Goal: Task Accomplishment & Management: Manage account settings

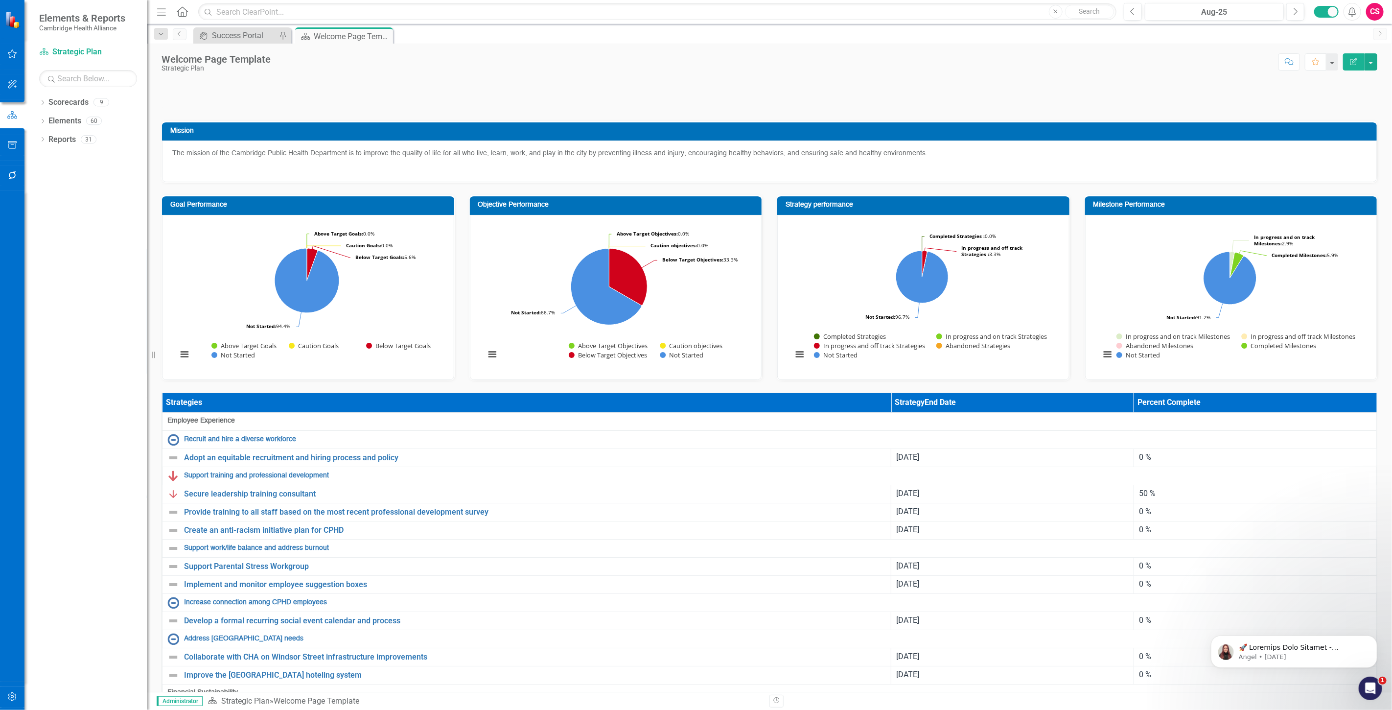
drag, startPoint x: 2, startPoint y: 697, endPoint x: 56, endPoint y: 0, distance: 698.7
click at [3, 697] on button "button" at bounding box center [12, 697] width 22 height 21
click at [72, 234] on div "System Setup" at bounding box center [88, 226] width 98 height 16
click at [71, 234] on div "System Setup" at bounding box center [88, 226] width 98 height 16
click at [110, 224] on link "System Setup" at bounding box center [88, 226] width 98 height 11
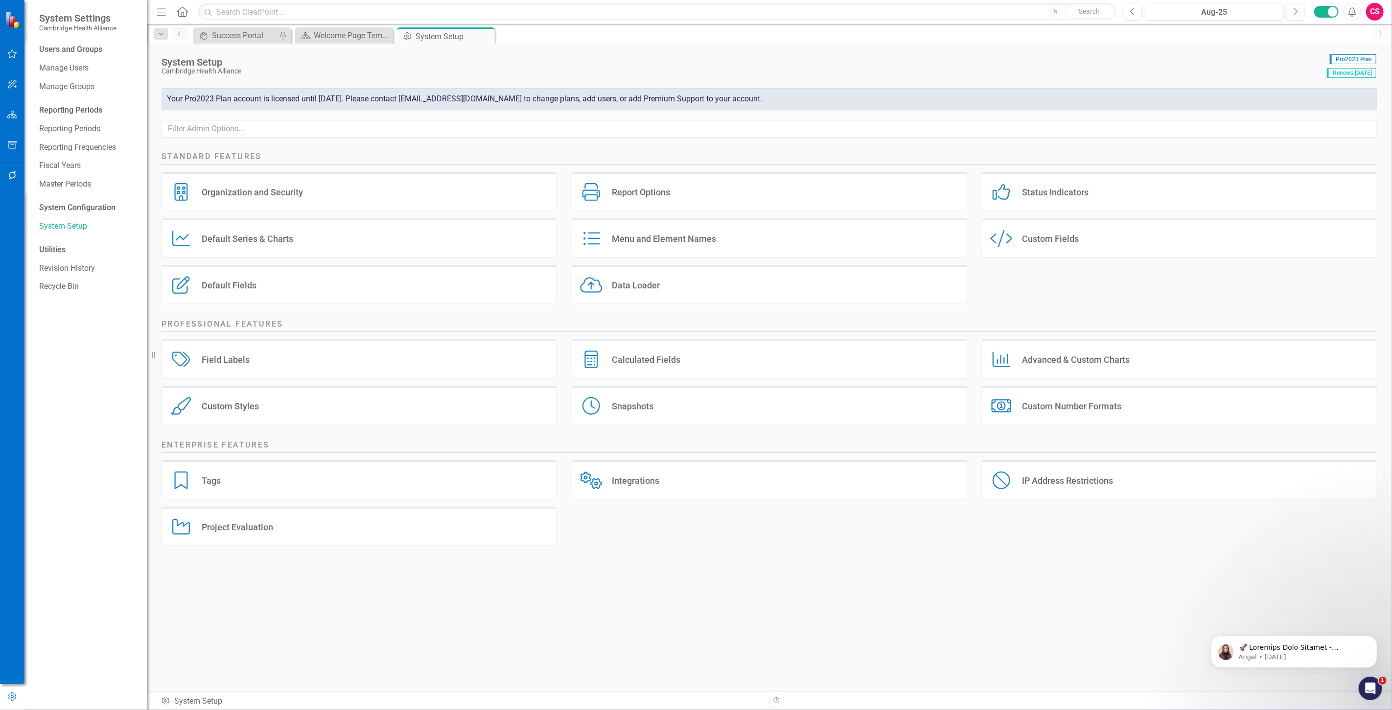
click at [635, 280] on div "Data Loader" at bounding box center [636, 285] width 48 height 11
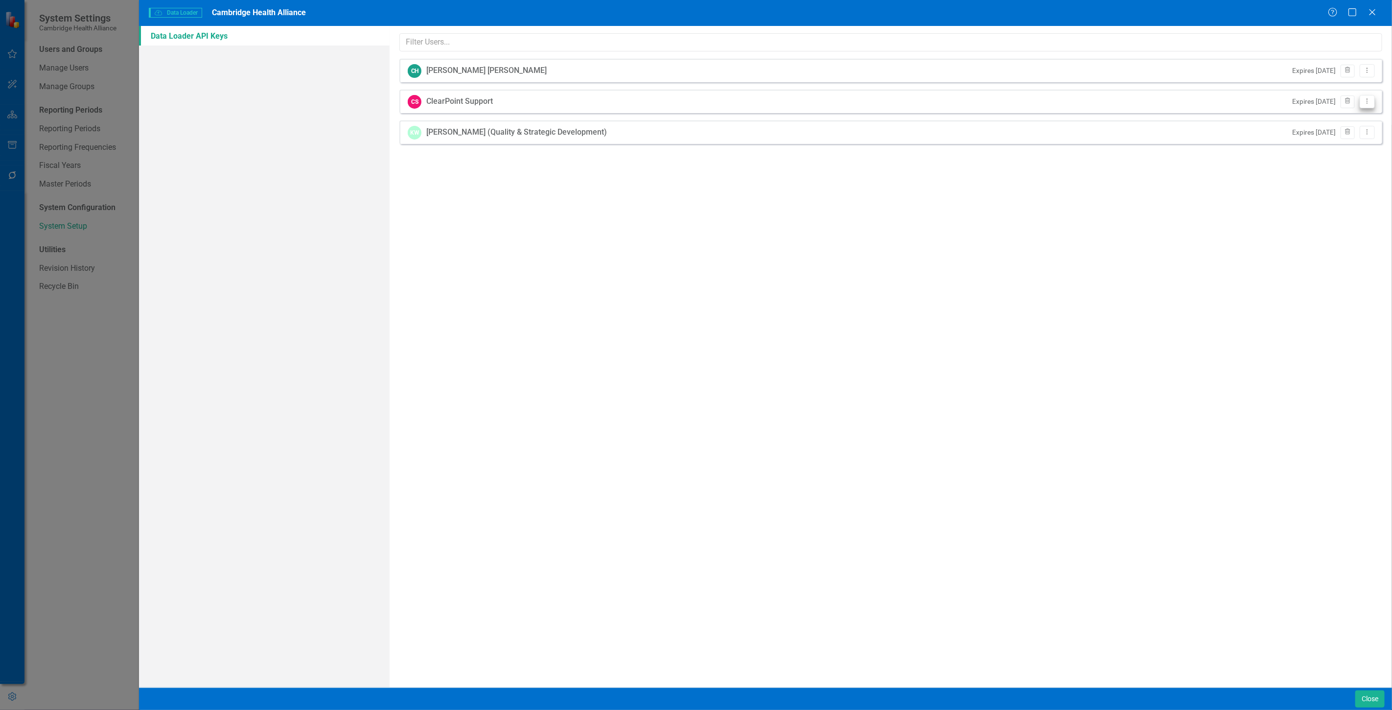
drag, startPoint x: 1368, startPoint y: 99, endPoint x: 1359, endPoint y: 99, distance: 8.8
click at [1368, 99] on icon "Dropdown Menu" at bounding box center [1367, 101] width 8 height 6
click at [1305, 114] on icon "API Key" at bounding box center [1308, 118] width 10 height 8
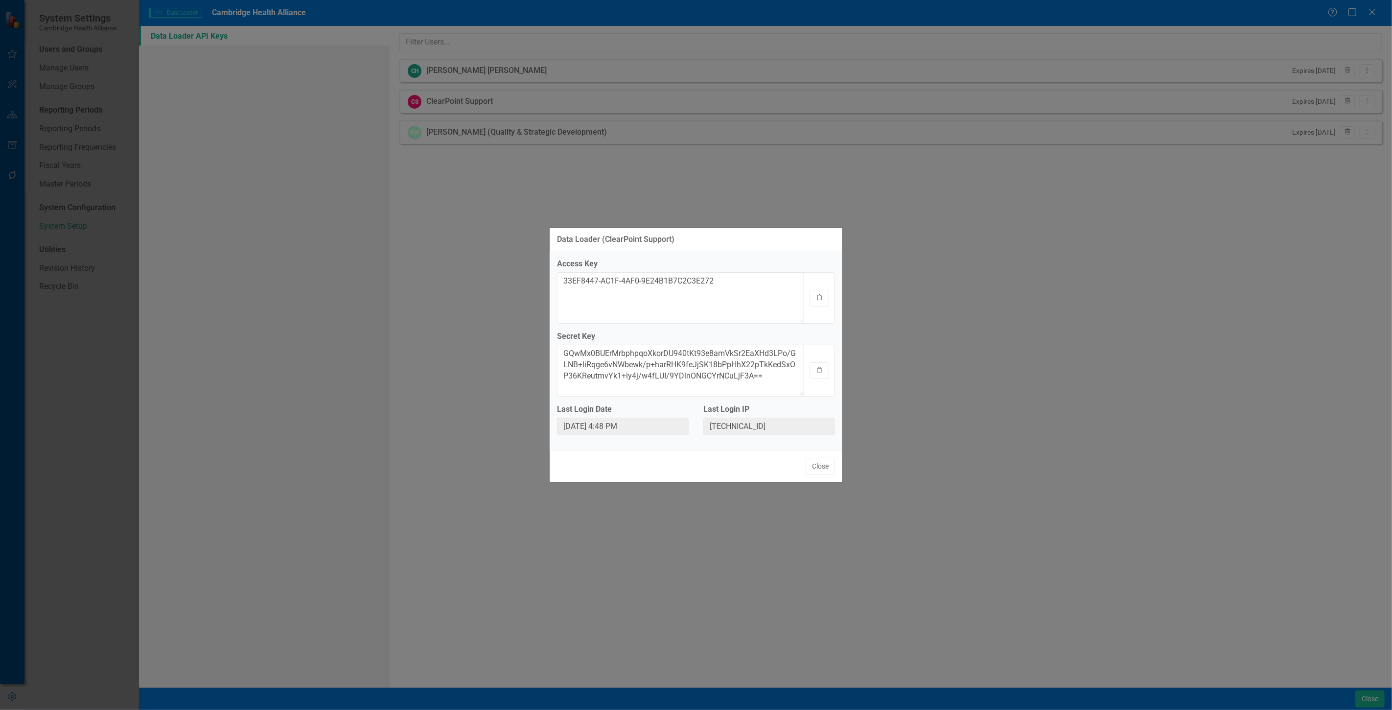
click at [818, 295] on icon "Clipboard" at bounding box center [819, 298] width 7 height 6
click at [819, 368] on icon "button" at bounding box center [820, 370] width 4 height 6
click at [821, 464] on button "Close" at bounding box center [820, 466] width 29 height 17
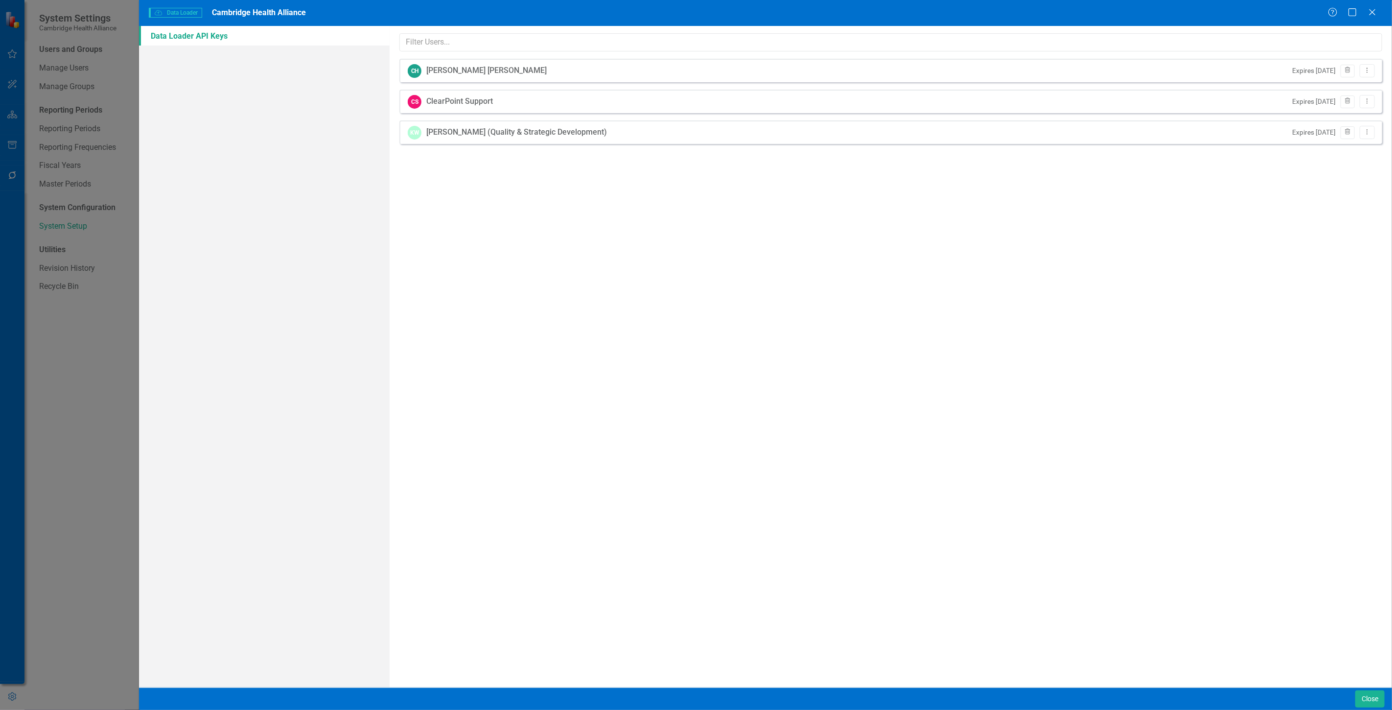
click at [1039, 164] on div "Hey! It's time to upgrade to ClearPoint Data Loader 2.0. The all new Data Loade…" at bounding box center [891, 356] width 1003 height 661
click at [1379, 694] on button "Close" at bounding box center [1370, 698] width 29 height 17
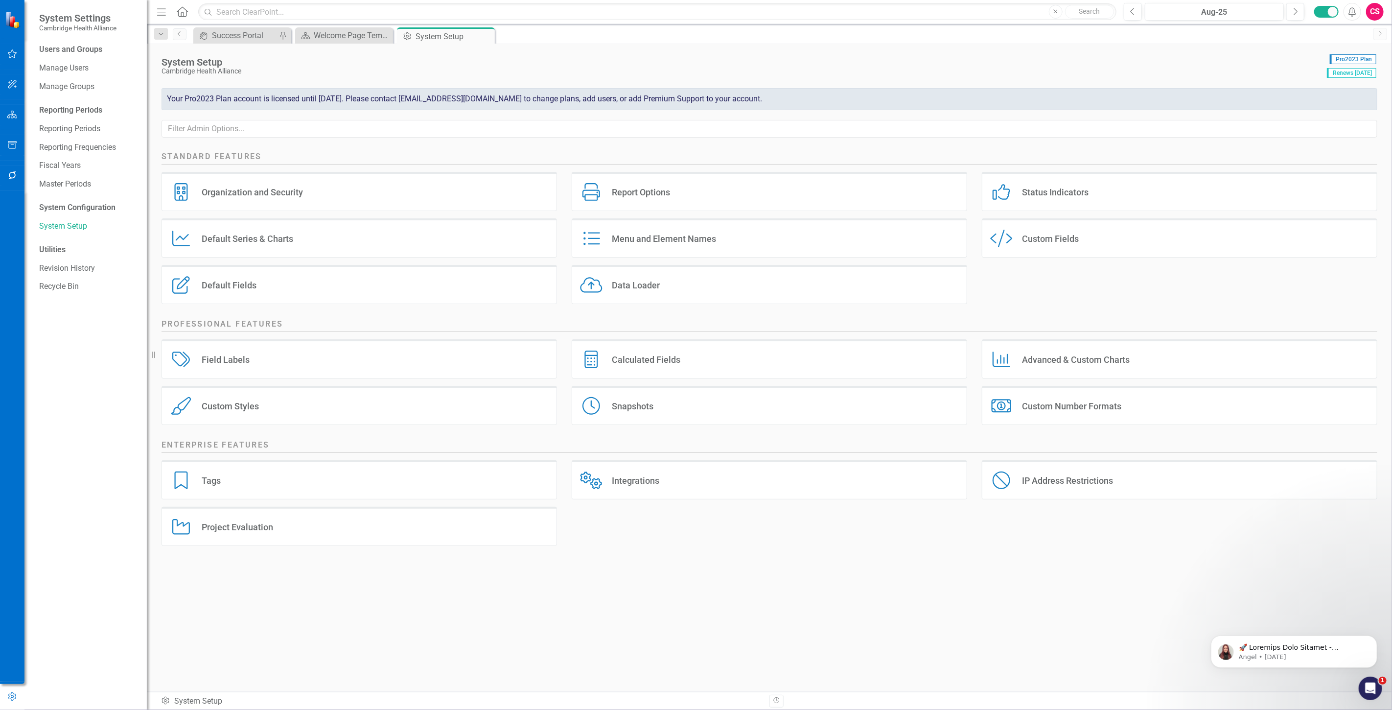
click at [13, 101] on div at bounding box center [12, 102] width 24 height 5
click at [3, 115] on button "button" at bounding box center [12, 115] width 22 height 21
click at [72, 103] on link "Scorecards" at bounding box center [68, 102] width 40 height 11
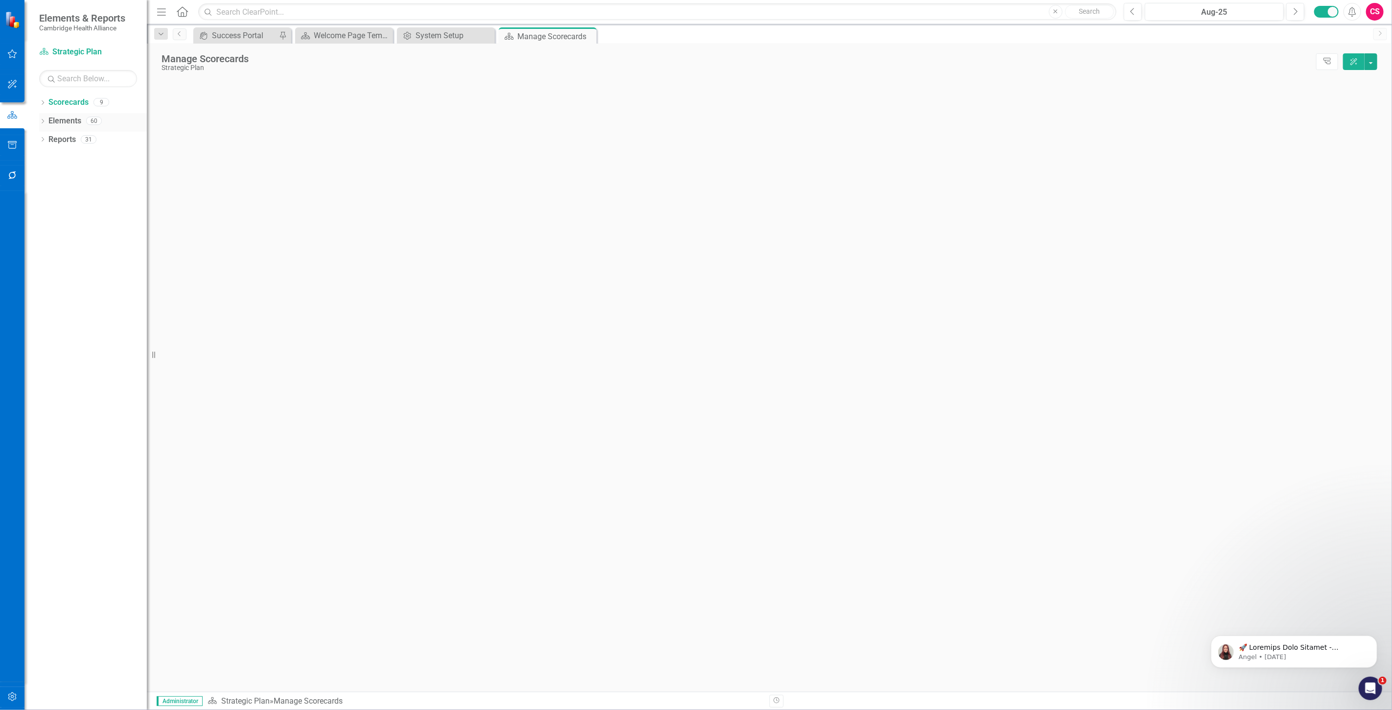
click at [72, 118] on link "Elements" at bounding box center [64, 121] width 33 height 11
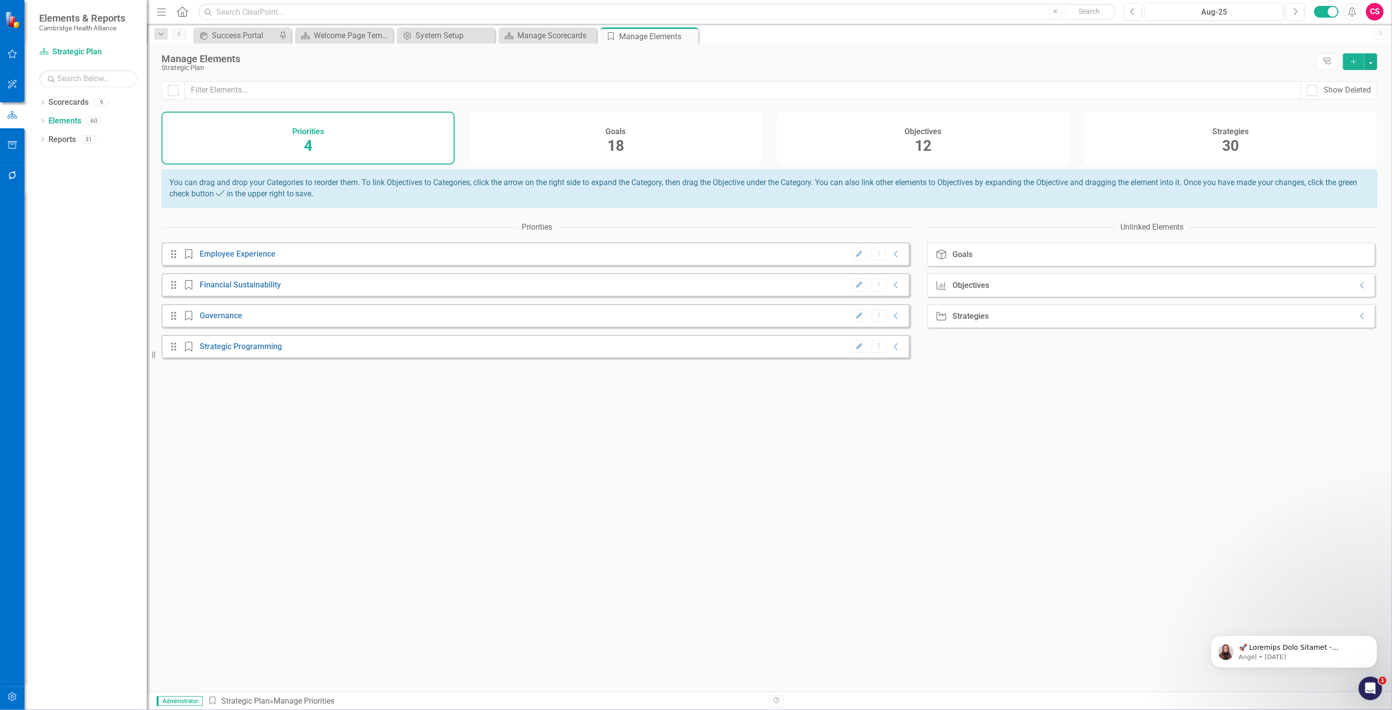
click at [964, 148] on div "Objectives 12" at bounding box center [923, 138] width 293 height 53
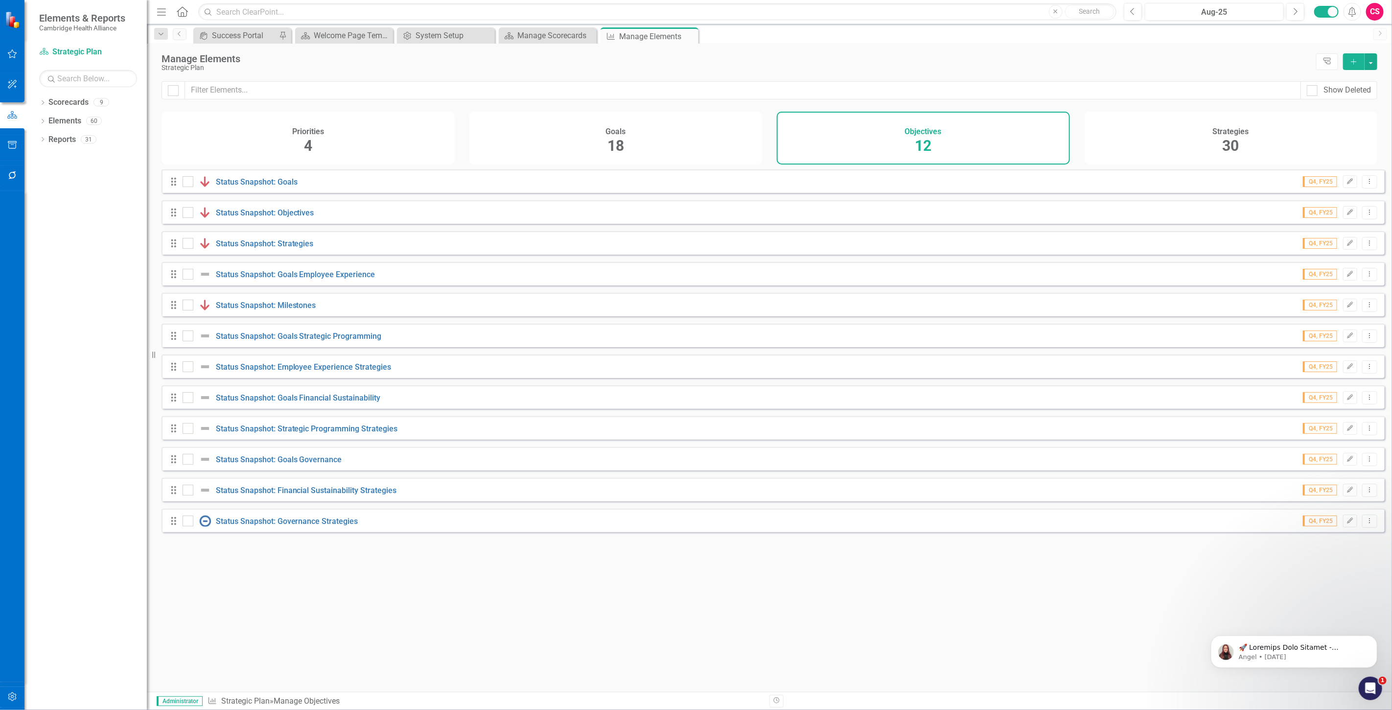
click at [1245, 138] on div "Strategies 30" at bounding box center [1231, 138] width 293 height 53
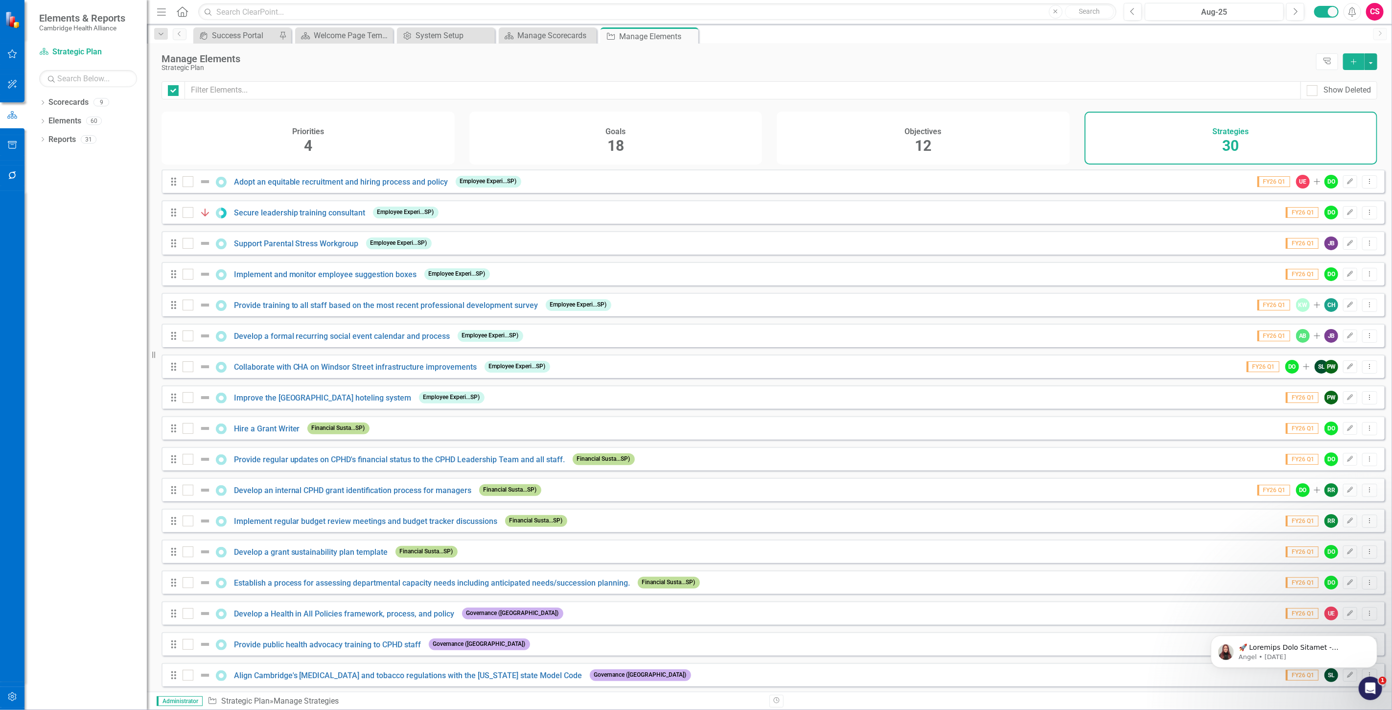
checkbox input "false"
click at [65, 206] on div "Dropdown Scorecards 9 Dropdown Strategic Plan Communication and marketing Commu…" at bounding box center [85, 401] width 122 height 615
